Goal: Check status: Check status

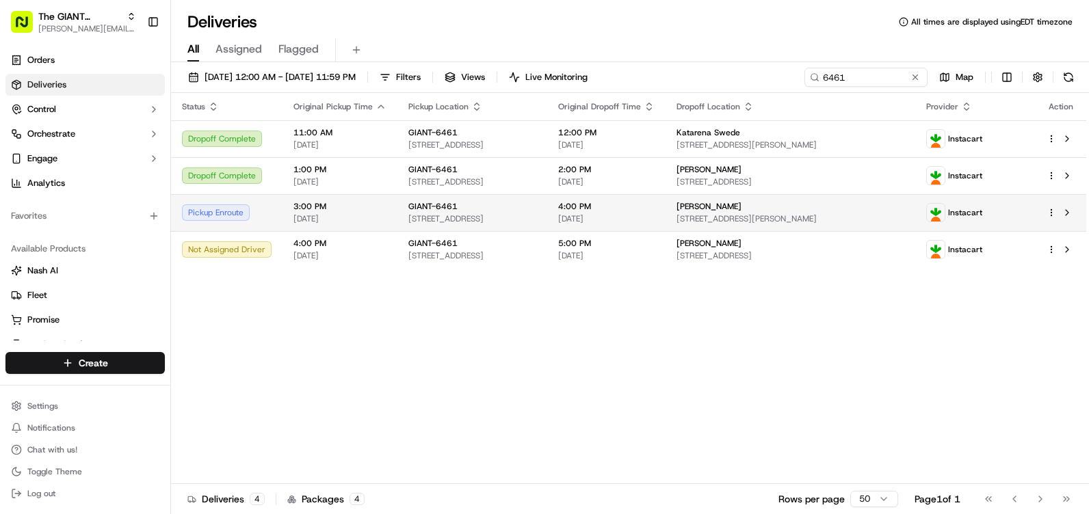
click at [487, 215] on span "[STREET_ADDRESS]" at bounding box center [472, 218] width 128 height 11
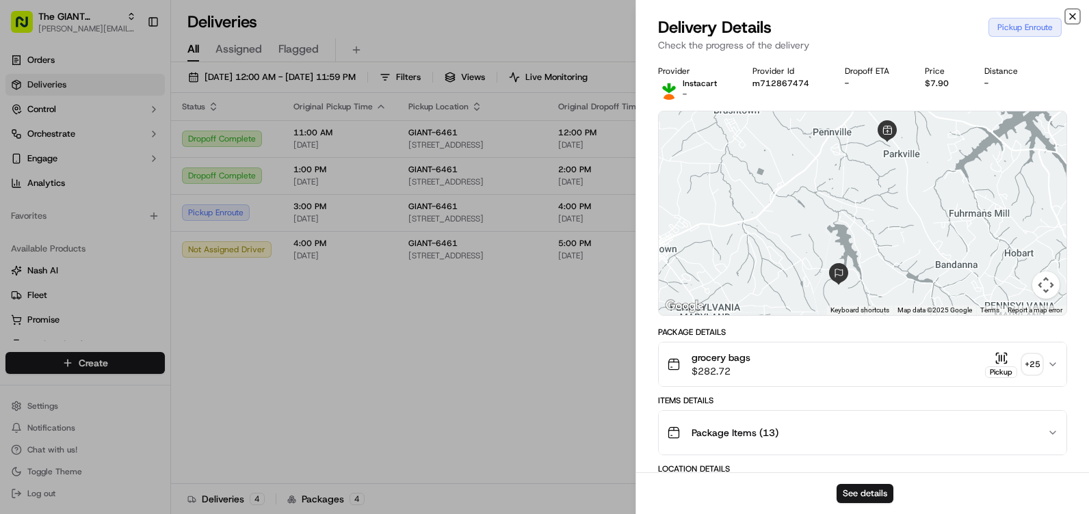
click at [1070, 16] on icon "button" at bounding box center [1072, 16] width 11 height 11
